Goal: Task Accomplishment & Management: Use online tool/utility

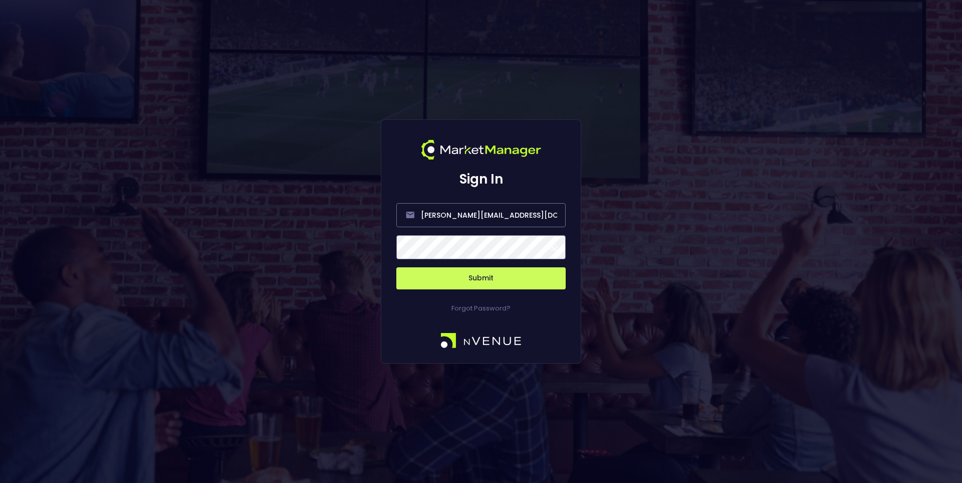
click at [458, 281] on button "Submit" at bounding box center [480, 278] width 169 height 22
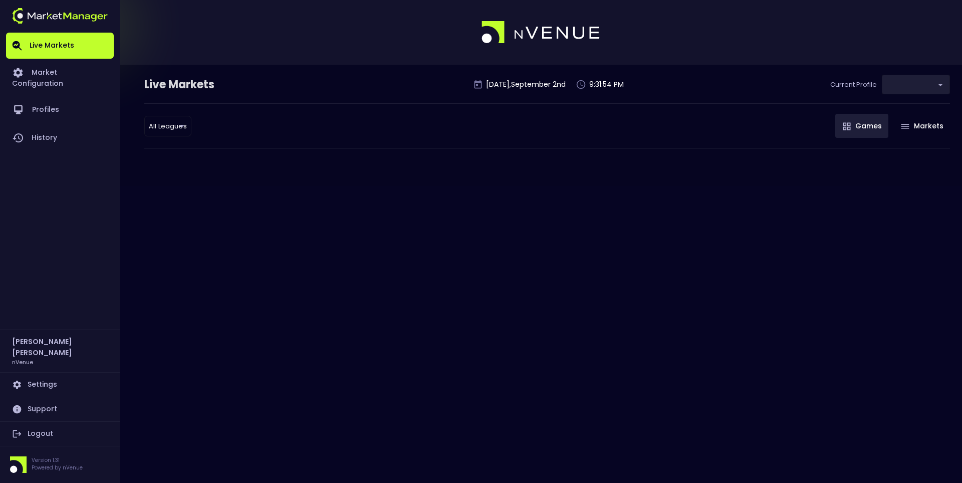
type input "0d810fa5-e353-4d9c-b11d-31f095cae871"
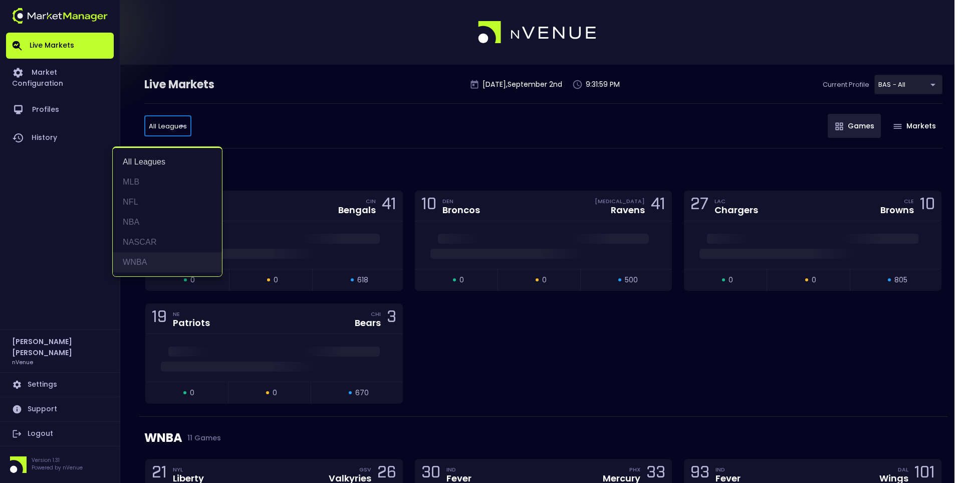
click at [157, 267] on li "WNBA" at bounding box center [167, 262] width 109 height 20
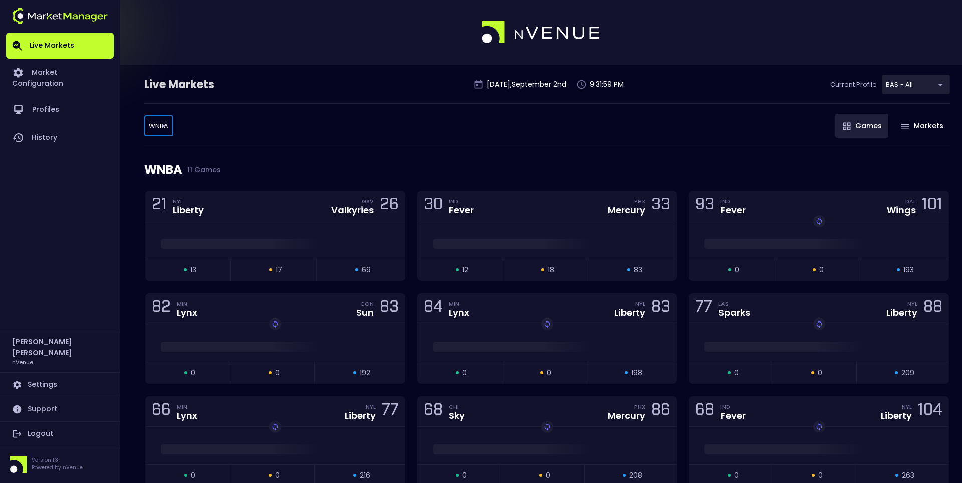
type input "WNBA"
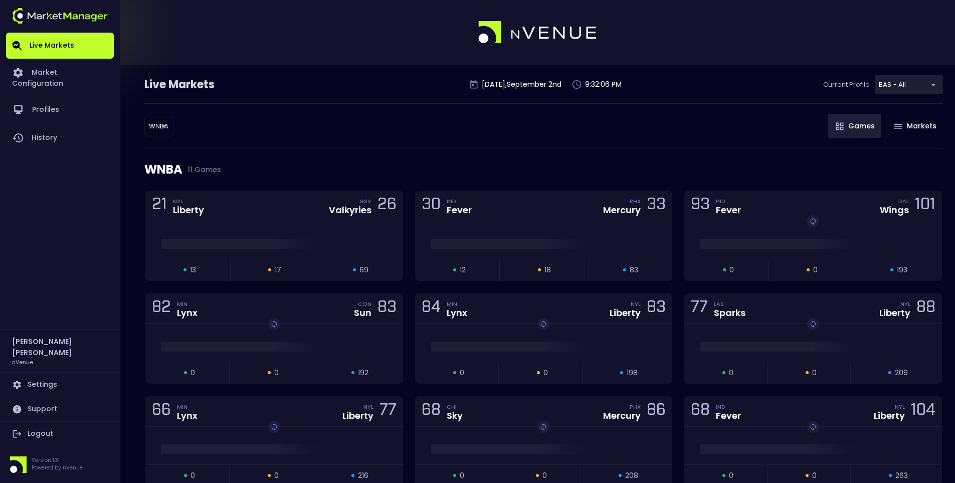
click at [404, 142] on div "WNBA WNBA ​ Games Markets" at bounding box center [543, 125] width 798 height 45
click at [251, 220] on div "21 NYL Liberty GSV Valkyries 26" at bounding box center [274, 206] width 257 height 30
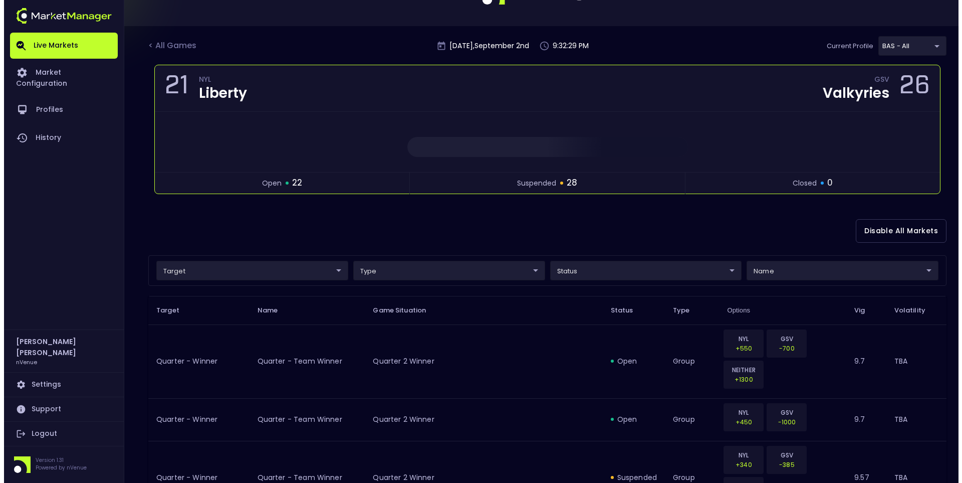
scroll to position [50, 0]
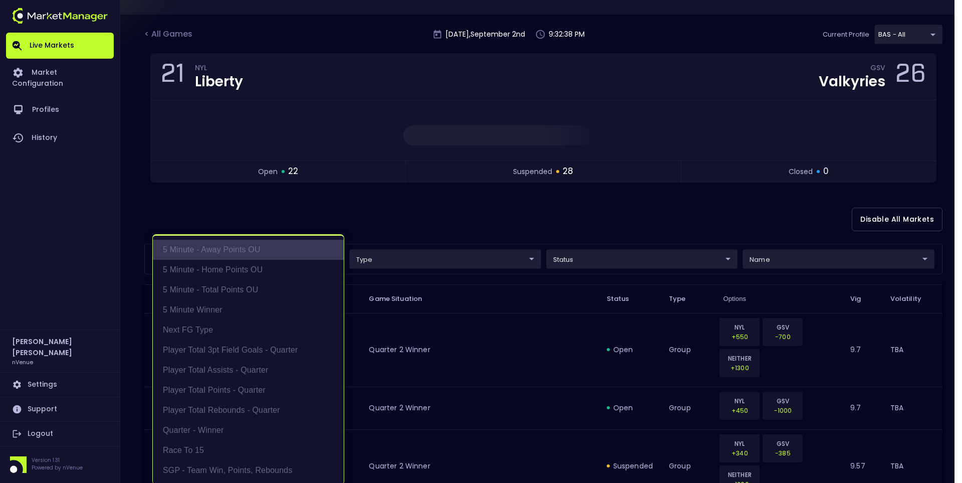
click at [264, 251] on li "5 Minute - Away Points OU" at bounding box center [248, 250] width 191 height 20
type input "5 Minute - Away Points OU"
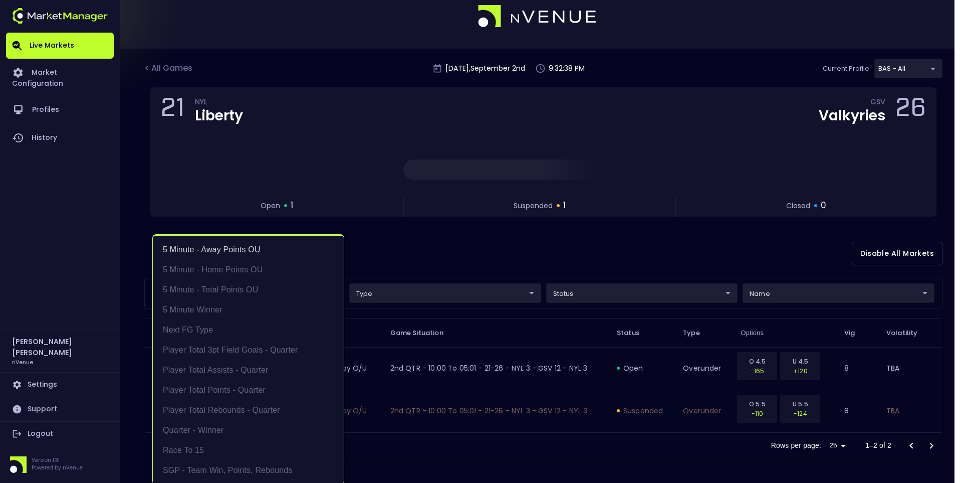
click at [447, 259] on div at bounding box center [481, 241] width 962 height 483
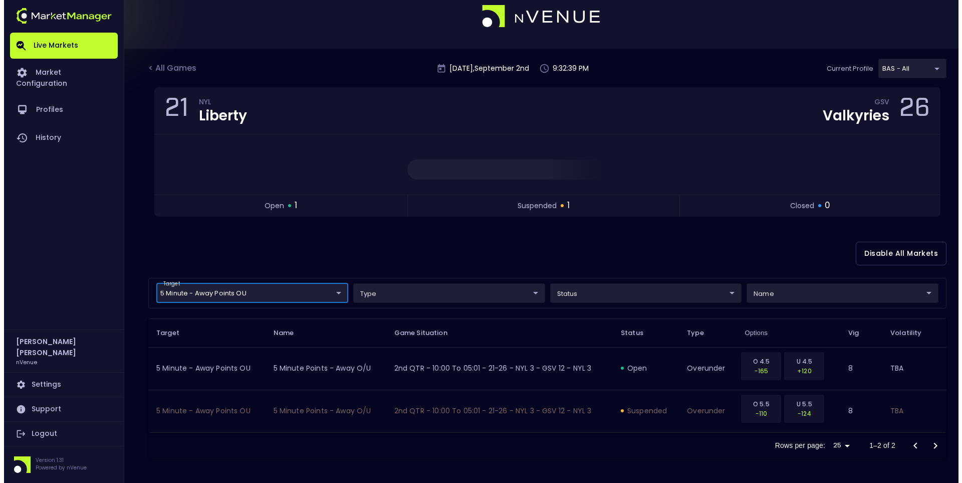
scroll to position [0, 0]
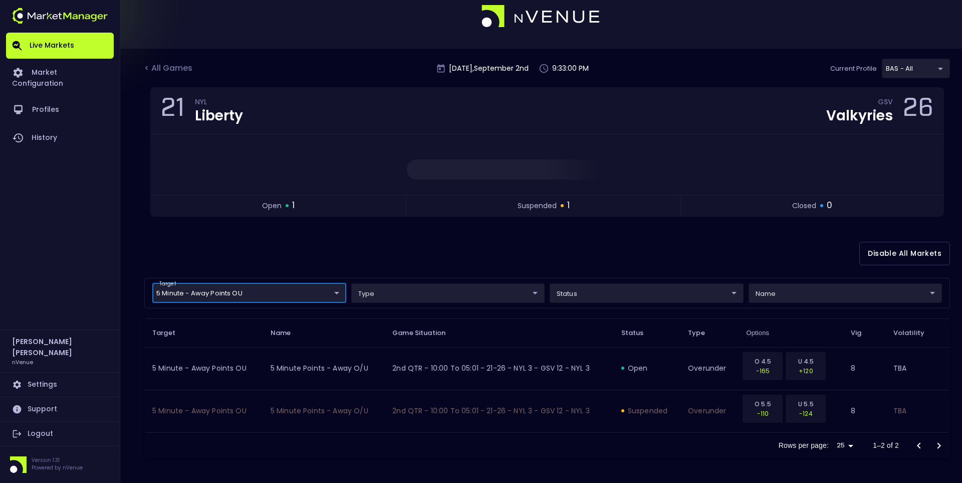
click at [625, 289] on body "Live Markets Market Configuration Profiles History [PERSON_NAME] nVenue Setting…" at bounding box center [481, 233] width 962 height 499
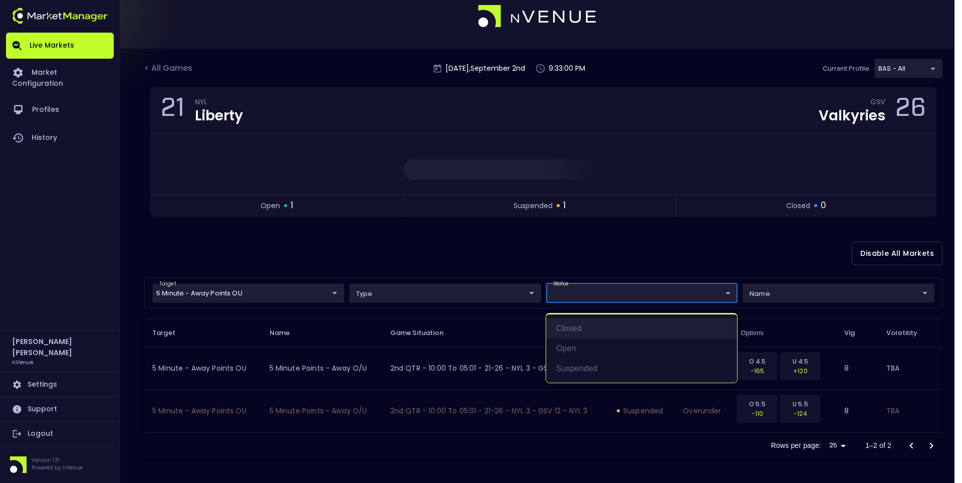
click at [590, 327] on li "closed" at bounding box center [641, 328] width 191 height 20
type input "closed"
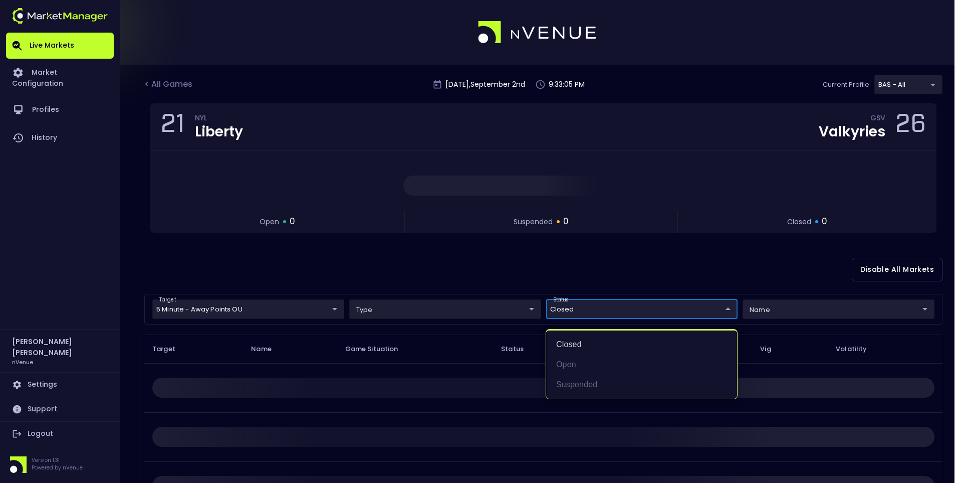
click at [481, 260] on div at bounding box center [481, 241] width 962 height 483
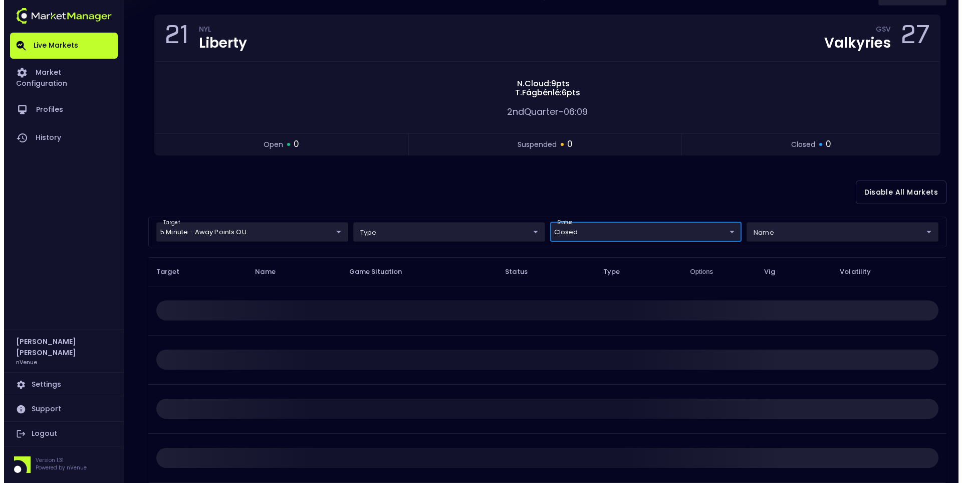
scroll to position [100, 0]
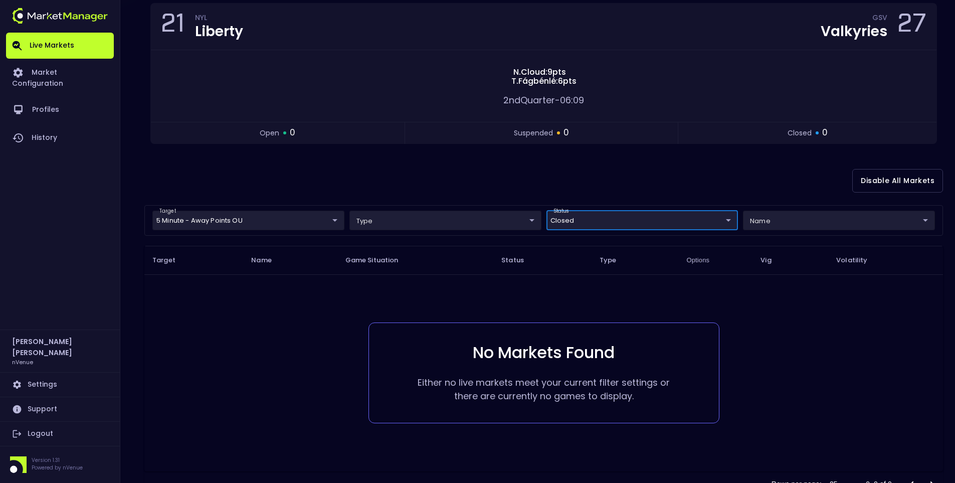
click at [334, 222] on body "Live Markets Market Configuration Profiles History [PERSON_NAME] nVenue Setting…" at bounding box center [477, 210] width 955 height 621
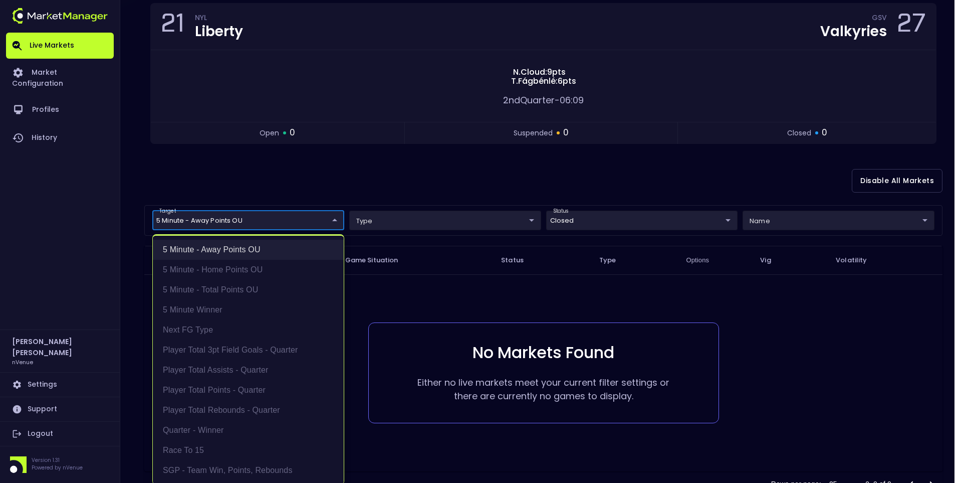
click at [241, 249] on li "5 Minute - Away Points OU" at bounding box center [248, 250] width 191 height 20
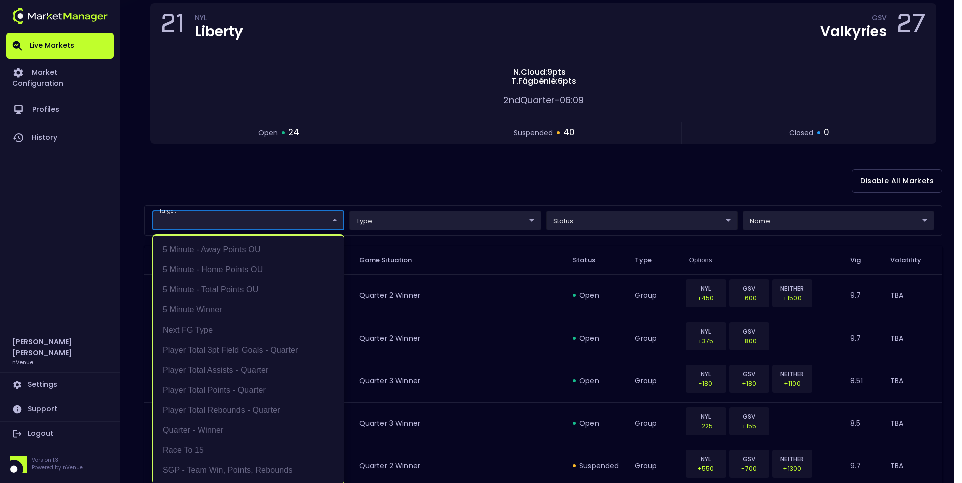
click at [598, 179] on div at bounding box center [481, 241] width 962 height 483
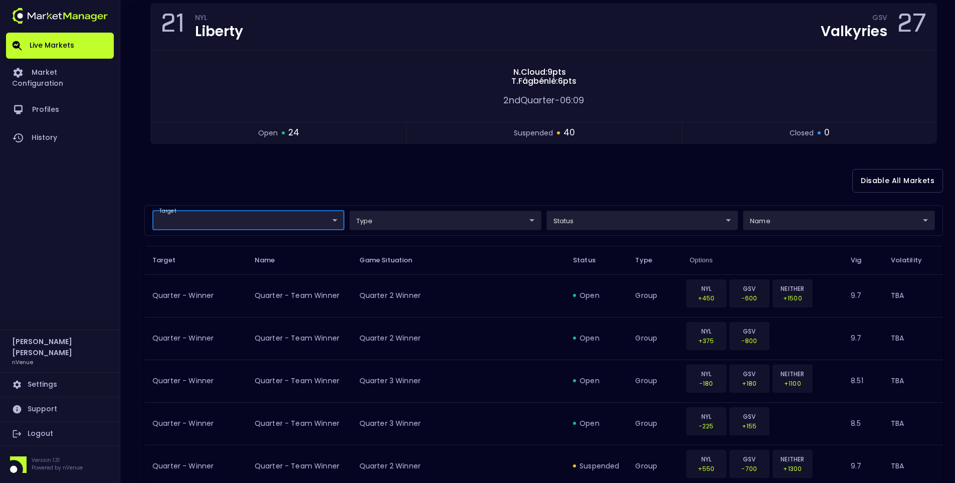
scroll to position [0, 0]
